Goal: Information Seeking & Learning: Learn about a topic

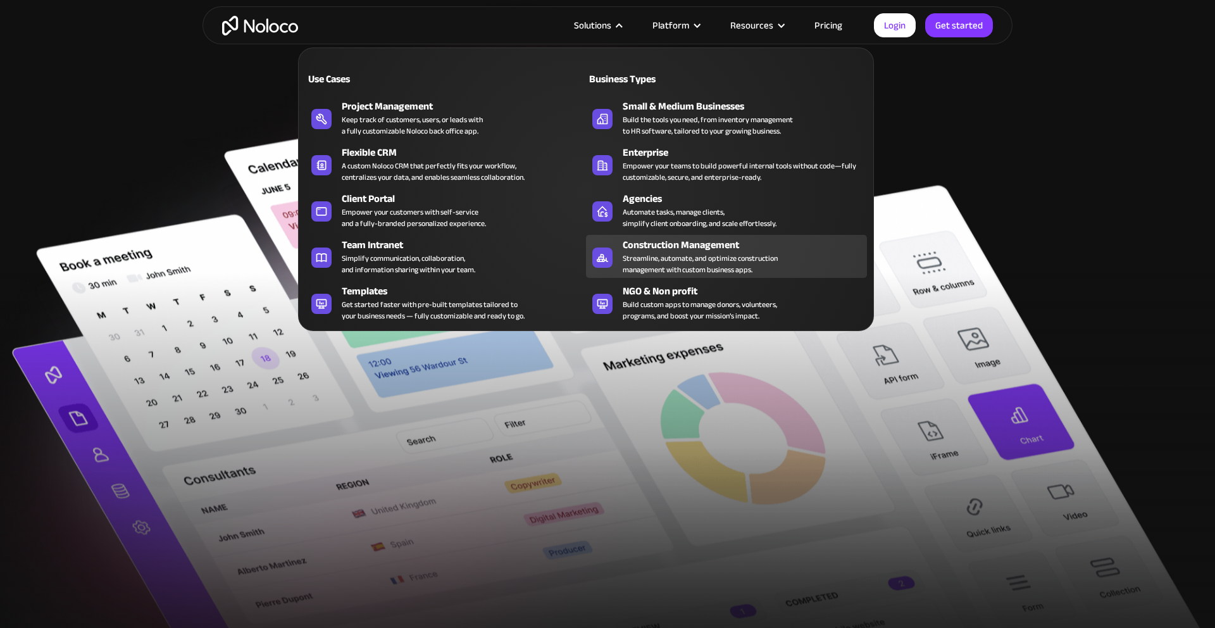
scroll to position [468, 0]
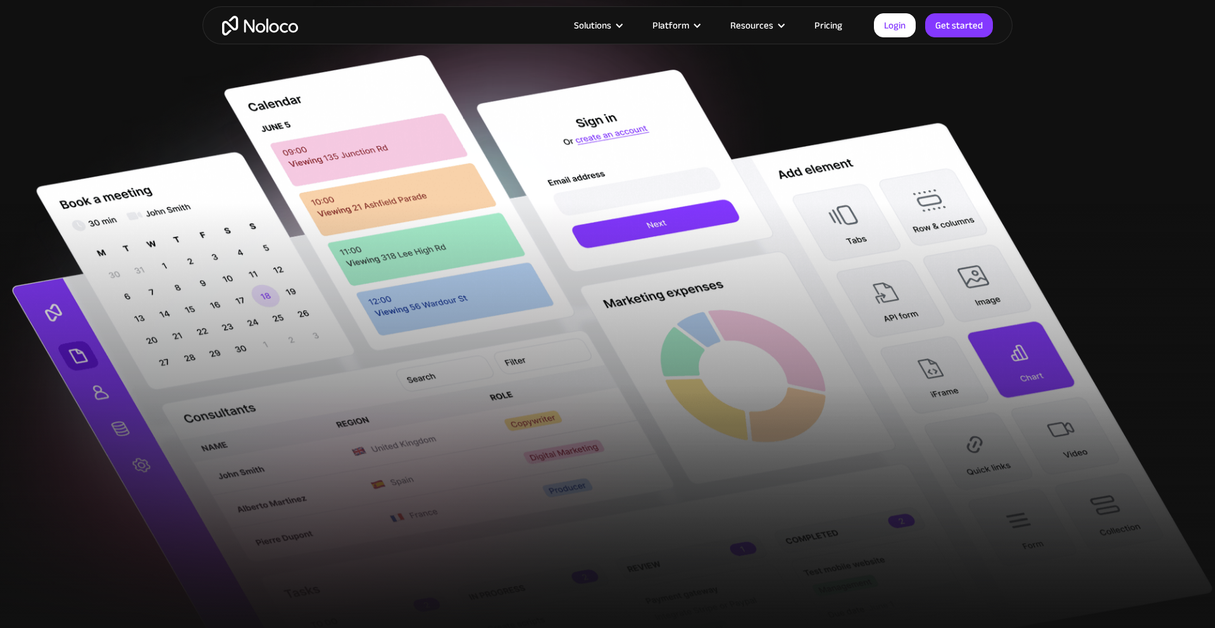
click at [1008, 172] on img at bounding box center [607, 383] width 1215 height 657
click at [966, 22] on link "Get started" at bounding box center [959, 25] width 68 height 24
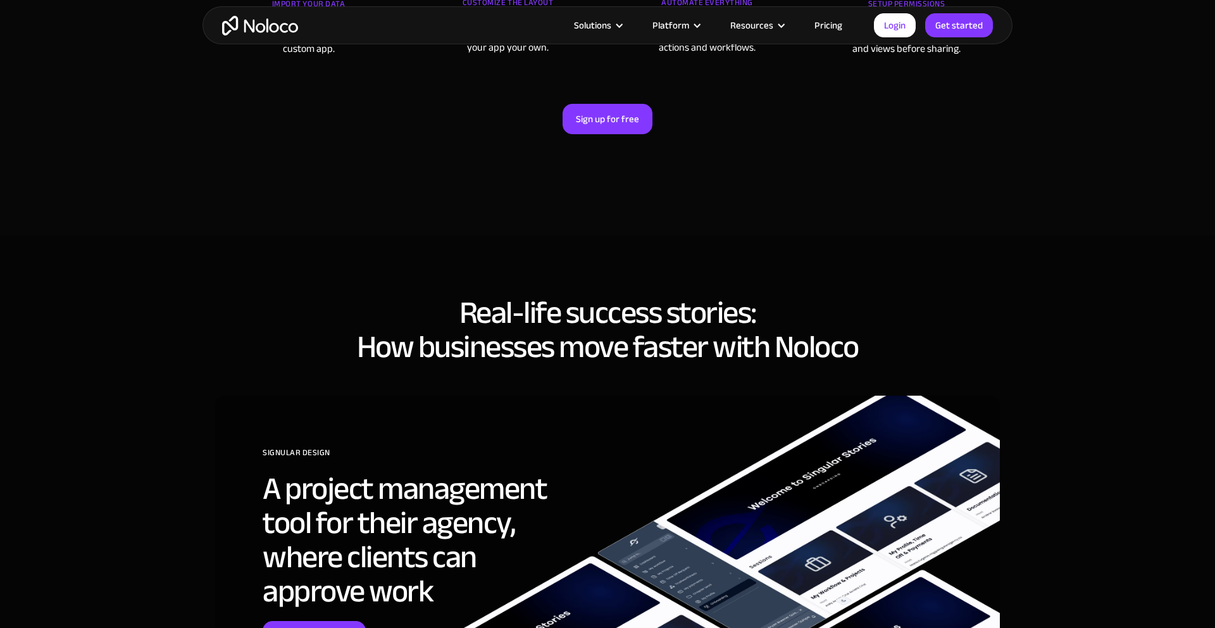
scroll to position [4465, 0]
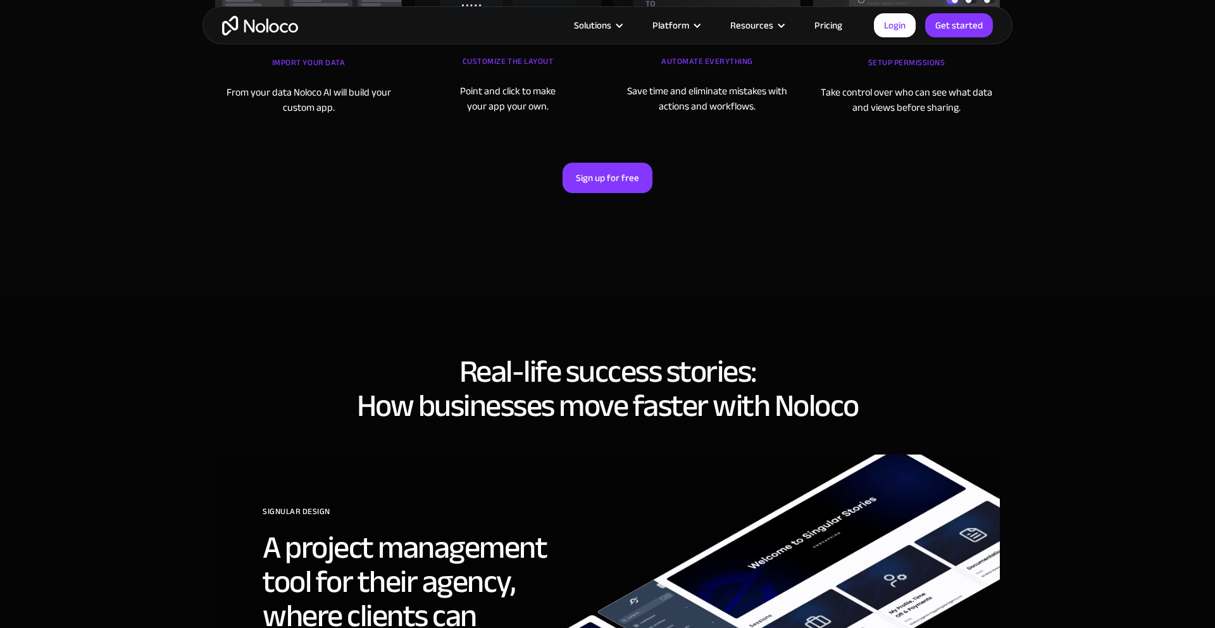
click at [602, 23] on div "Solutions" at bounding box center [592, 25] width 37 height 16
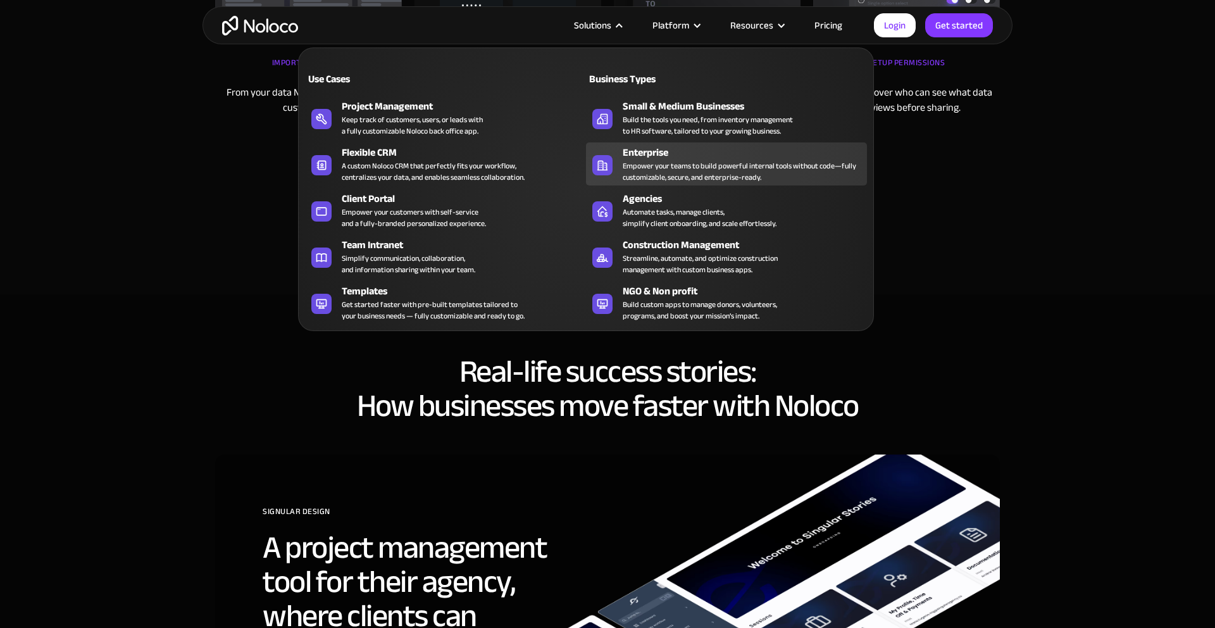
click at [723, 174] on div "Empower your teams to build powerful internal tools without code—fully customiz…" at bounding box center [742, 171] width 238 height 23
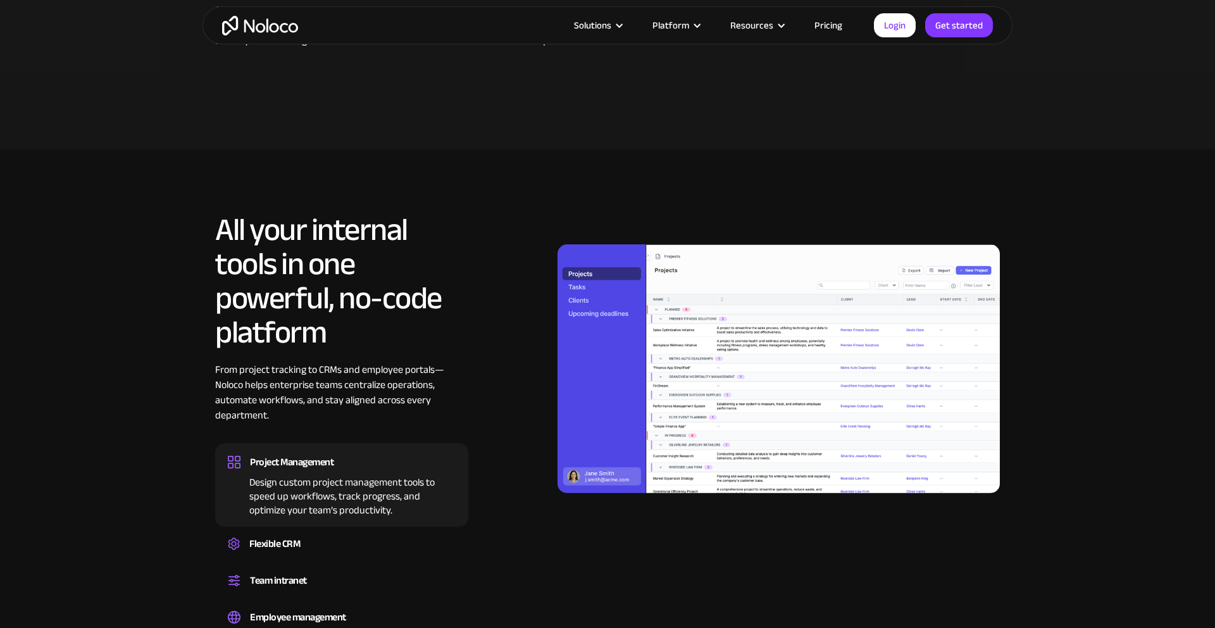
scroll to position [732, 0]
